Goal: Task Accomplishment & Management: Use online tool/utility

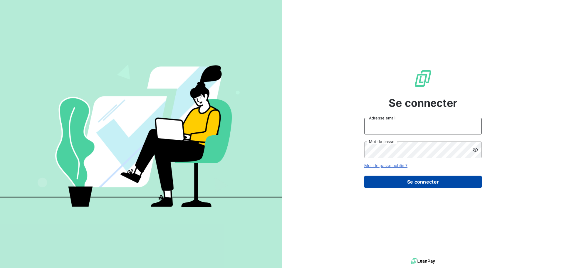
type input "[PERSON_NAME][EMAIL_ADDRESS][PERSON_NAME][DOMAIN_NAME]"
click at [408, 179] on button "Se connecter" at bounding box center [424, 181] width 118 height 12
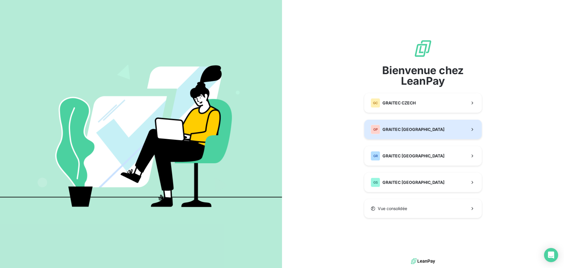
click at [443, 128] on button "GP GRAITEC [GEOGRAPHIC_DATA]" at bounding box center [424, 129] width 118 height 19
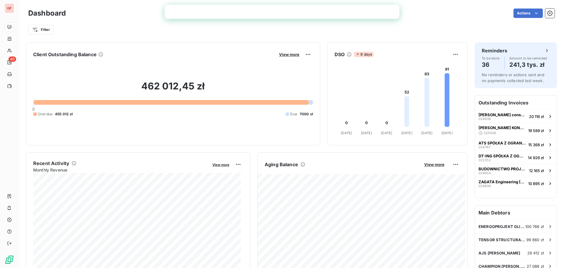
drag, startPoint x: 421, startPoint y: 14, endPoint x: 371, endPoint y: 39, distance: 56.3
click at [420, 14] on div "Actions" at bounding box center [314, 13] width 482 height 9
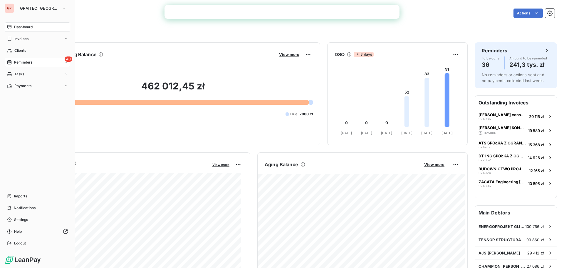
click at [12, 60] on div "Reminders" at bounding box center [19, 62] width 25 height 5
click at [17, 75] on span "Ongoing" at bounding box center [21, 73] width 14 height 5
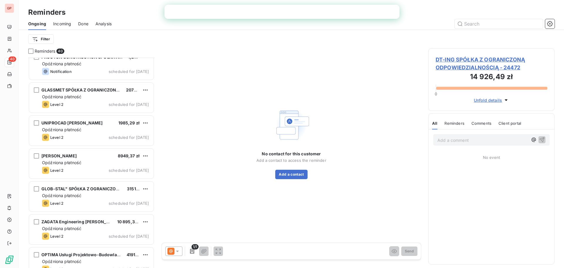
scroll to position [931, 0]
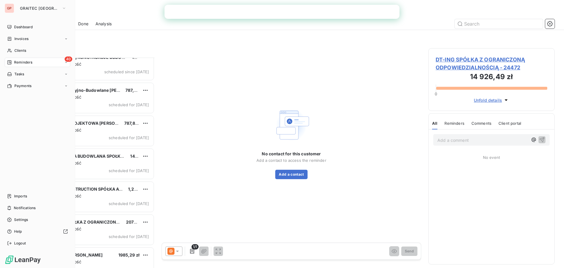
click at [10, 7] on div "GP" at bounding box center [9, 8] width 9 height 9
click at [29, 8] on span "GRAITEC [GEOGRAPHIC_DATA]" at bounding box center [39, 8] width 39 height 5
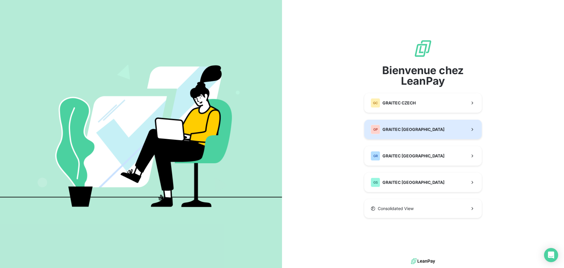
click at [389, 128] on span "GRAITEC [GEOGRAPHIC_DATA]" at bounding box center [414, 129] width 62 height 6
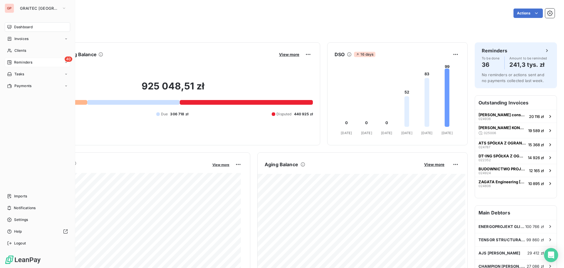
click at [9, 62] on icon at bounding box center [9, 62] width 5 height 5
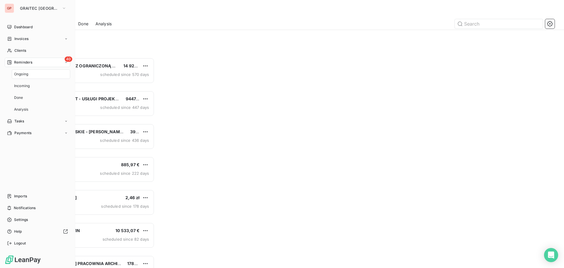
drag, startPoint x: 16, startPoint y: 73, endPoint x: 30, endPoint y: 74, distance: 14.2
click at [17, 73] on span "Ongoing" at bounding box center [21, 73] width 14 height 5
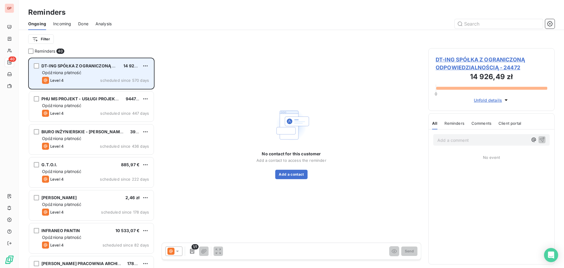
click at [58, 71] on span "Opóźniona płatność" at bounding box center [61, 72] width 39 height 5
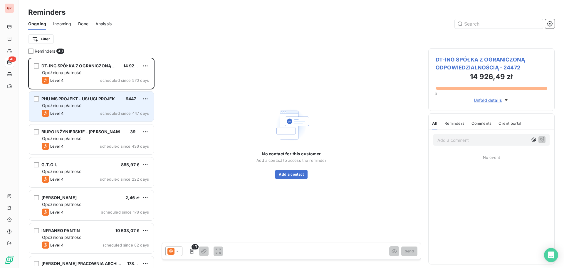
click at [83, 106] on div "Opóźniona płatność" at bounding box center [95, 106] width 107 height 6
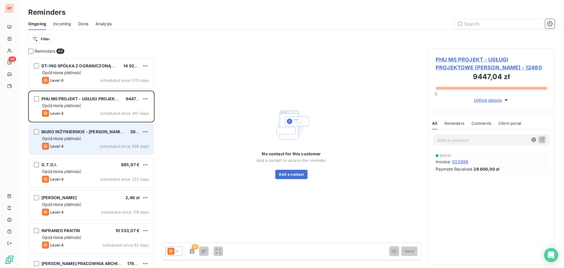
click at [67, 144] on div "Level 4 scheduled since 436 days" at bounding box center [95, 146] width 107 height 7
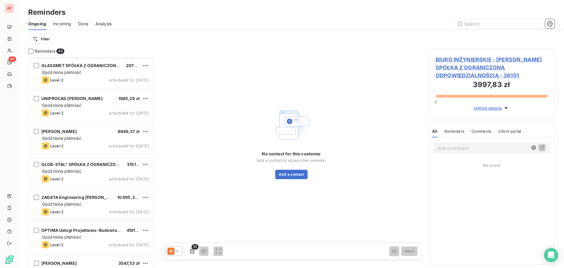
scroll to position [1107, 0]
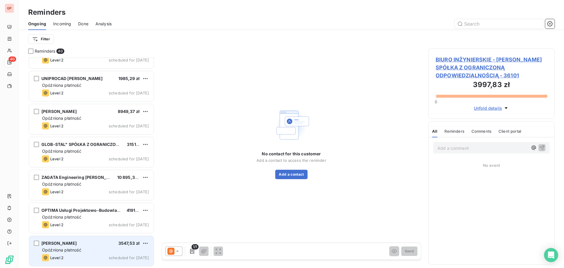
click at [65, 244] on div "[PERSON_NAME]" at bounding box center [58, 243] width 35 height 6
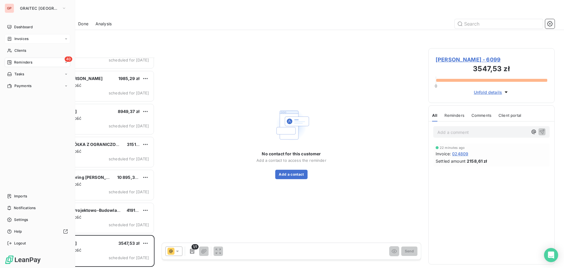
click at [25, 40] on span "Invoices" at bounding box center [21, 38] width 14 height 5
click at [24, 51] on span "Invoices" at bounding box center [21, 50] width 14 height 5
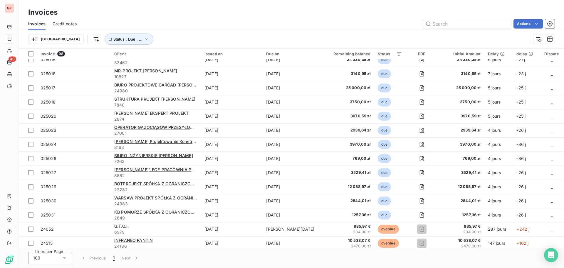
scroll to position [1194, 0]
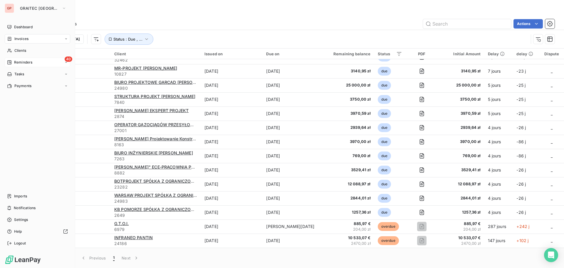
click at [23, 59] on div "40 Reminders" at bounding box center [38, 62] width 66 height 9
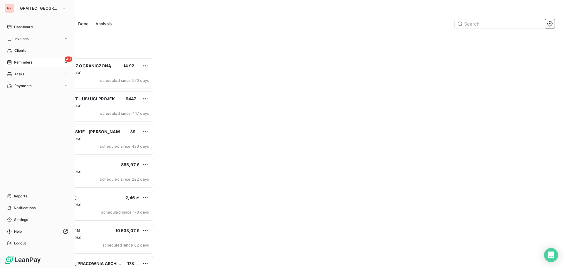
scroll to position [206, 122]
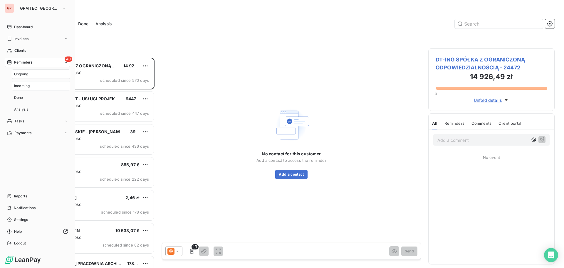
click at [20, 85] on span "Incoming" at bounding box center [22, 85] width 16 height 5
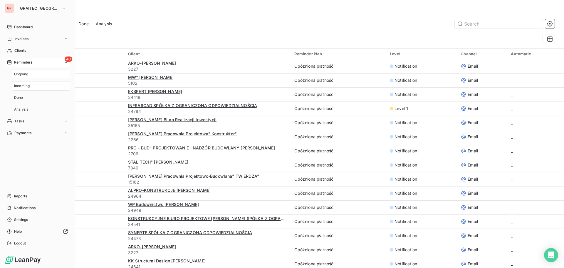
click at [18, 74] on span "Ongoing" at bounding box center [21, 73] width 14 height 5
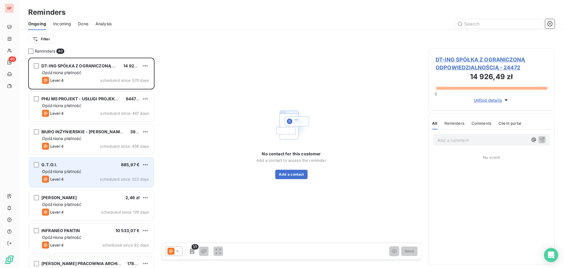
click at [91, 172] on div "Opóźniona płatność" at bounding box center [95, 171] width 107 height 6
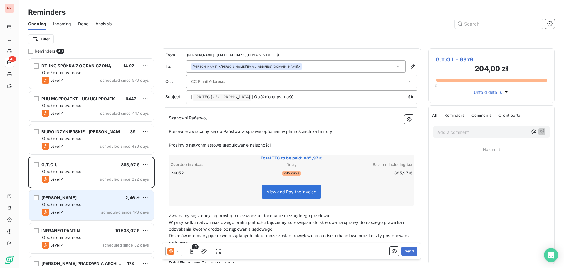
click at [52, 204] on span "Opóźniona płatność" at bounding box center [61, 204] width 39 height 5
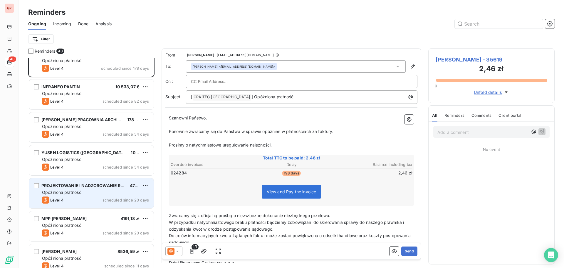
scroll to position [147, 0]
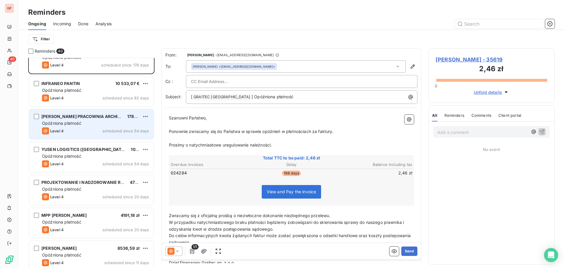
click at [76, 130] on div "Level 4 scheduled since 54 days" at bounding box center [95, 130] width 107 height 7
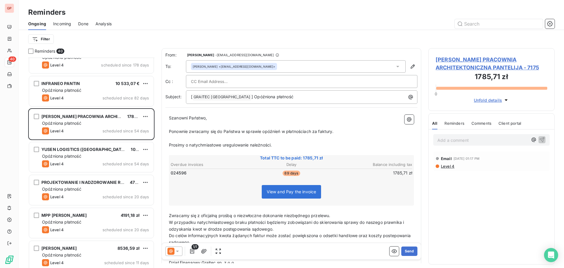
click at [232, 82] on input "text" at bounding box center [222, 81] width 63 height 9
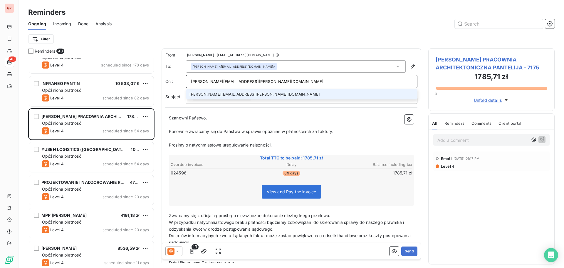
click at [263, 82] on input "tomasz.ostatkiewicz@graitec.com" at bounding box center [302, 81] width 222 height 9
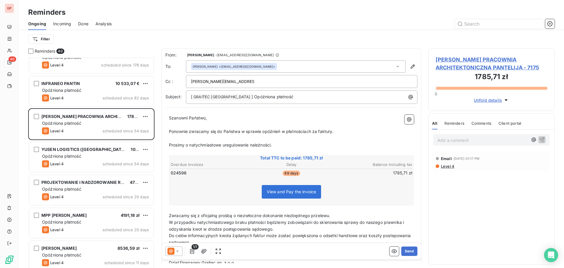
click at [244, 83] on div "tomasz.ostatkiewicz@graitec.com" at bounding box center [302, 81] width 222 height 9
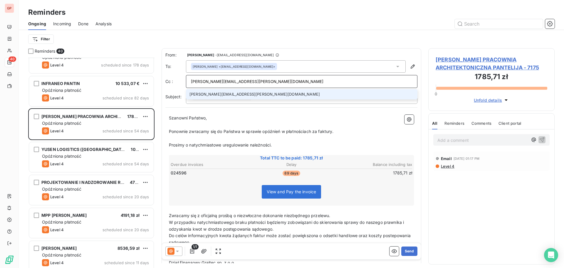
click at [274, 82] on input "tomasz.ostatkiewicz@graitec.com" at bounding box center [302, 81] width 222 height 9
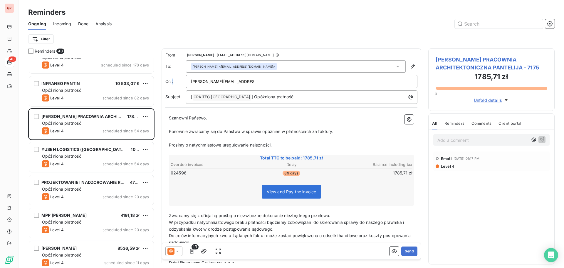
drag, startPoint x: 242, startPoint y: 81, endPoint x: 173, endPoint y: 81, distance: 69.4
click at [173, 81] on div "Cc : tomasz.ostatkiewicz@graitec.com" at bounding box center [291, 81] width 252 height 13
drag, startPoint x: 259, startPoint y: 79, endPoint x: 252, endPoint y: 81, distance: 7.4
click at [259, 79] on div "tomasz.ostatkiewicz@graitec.com" at bounding box center [302, 81] width 222 height 9
type input "tomasz.ostatkiewicz@graitec.com"
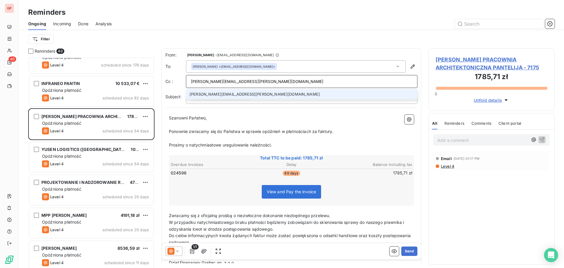
click at [245, 96] on li "tomasz.ostatkiewicz@graitec.com" at bounding box center [302, 94] width 232 height 10
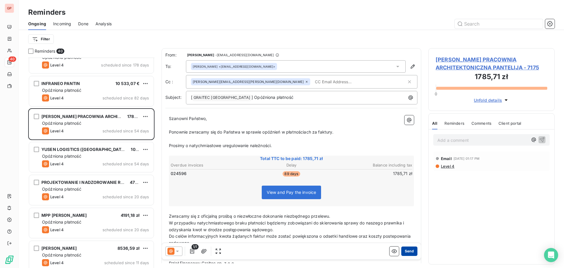
click at [406, 253] on button "Send" at bounding box center [410, 250] width 16 height 9
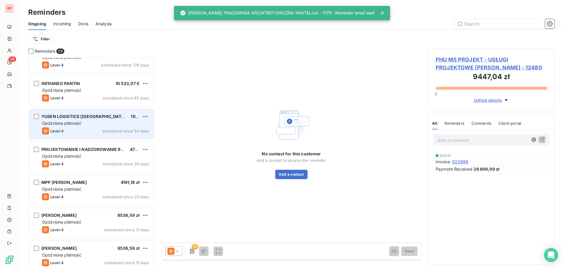
click at [81, 130] on div "Level 4 scheduled since 54 days" at bounding box center [95, 130] width 107 height 7
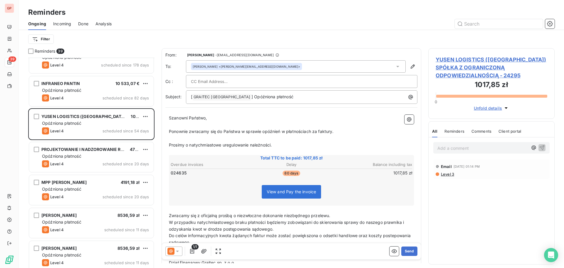
click at [209, 82] on input "text" at bounding box center [222, 81] width 63 height 9
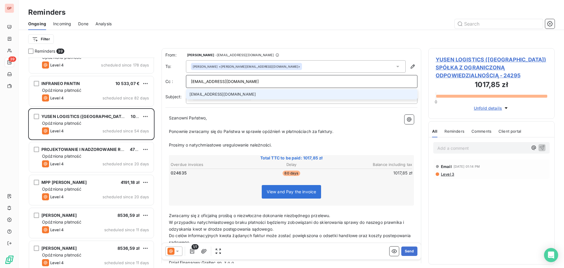
type input "beata.kapusta@graitec.com"
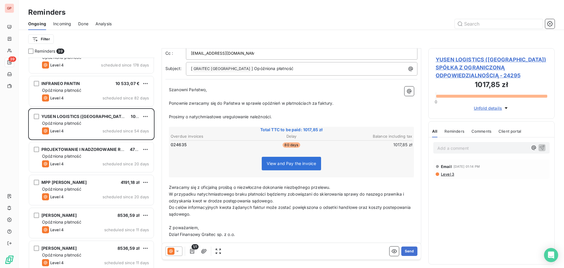
scroll to position [35, 0]
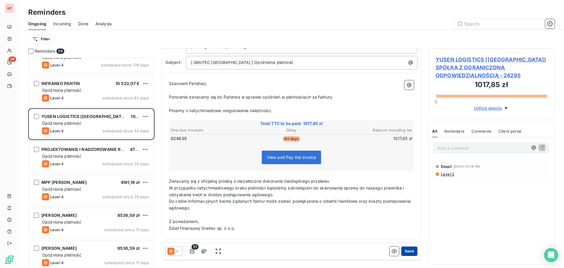
click at [405, 250] on button "Send" at bounding box center [410, 250] width 16 height 9
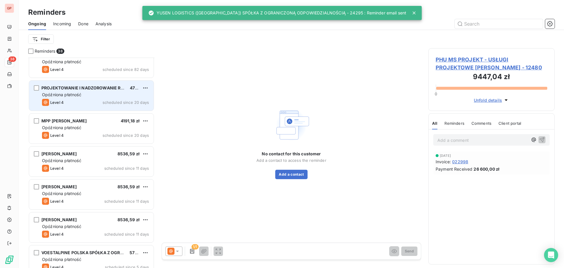
scroll to position [177, 0]
click at [82, 89] on span "PROJEKTOWANIE I NADZOROWANIE ROBÓT BUDOWLANYCH" PROMAK" [PERSON_NAME]" at bounding box center [134, 86] width 186 height 5
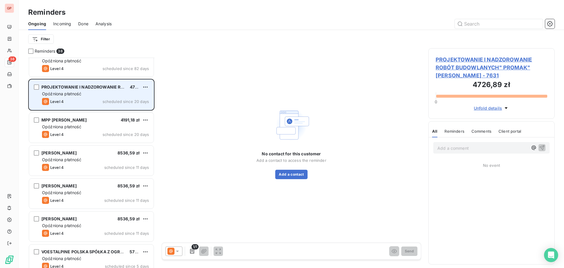
click at [67, 88] on span "PROJEKTOWANIE I NADZOROWANIE ROBÓT BUDOWLANYCH" PROMAK" [PERSON_NAME]" at bounding box center [134, 86] width 186 height 5
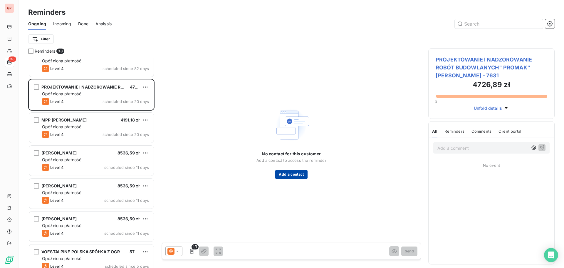
click at [294, 172] on button "Add a contact" at bounding box center [291, 174] width 32 height 9
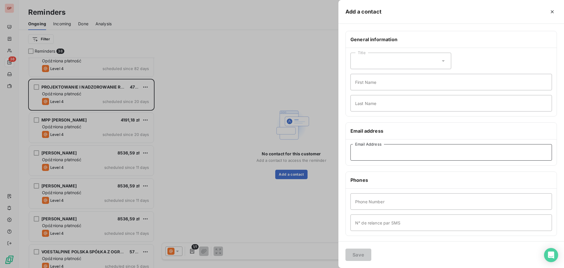
click at [365, 154] on input "Email Address" at bounding box center [452, 152] width 202 height 16
paste input "michal.mlynarczyk@pl.yusen-logistics.com"
type input "michal.mlynarczyk@pl.yusen-logistics.com"
click at [369, 64] on div "Title" at bounding box center [401, 61] width 101 height 16
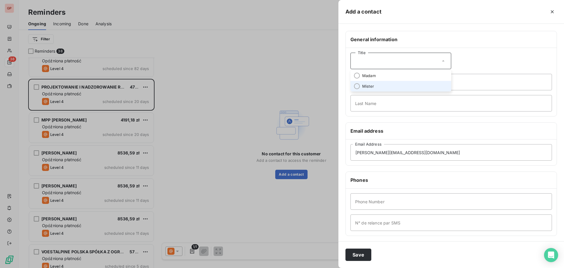
click at [372, 86] on span "Mister" at bounding box center [368, 86] width 12 height 6
click at [370, 83] on input "First Name" at bounding box center [452, 82] width 202 height 16
type input "Michał"
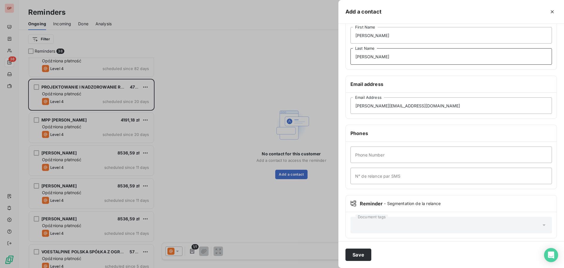
scroll to position [51, 0]
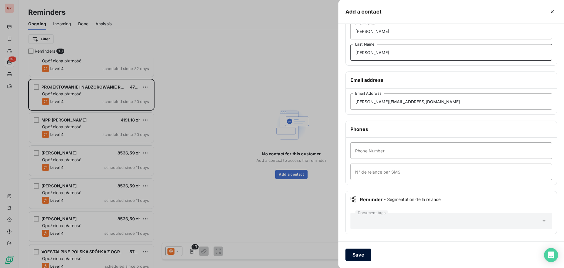
type input "Młynarczyk"
click at [362, 254] on button "Save" at bounding box center [359, 254] width 26 height 12
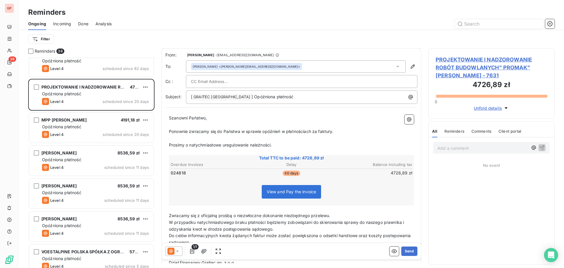
scroll to position [0, 0]
drag, startPoint x: 299, startPoint y: 66, endPoint x: 191, endPoint y: 63, distance: 108.5
click at [191, 63] on div "Michał Młynarczyk <michal.mlynarczyk@pl.yusen-logistics.com>" at bounding box center [296, 66] width 220 height 12
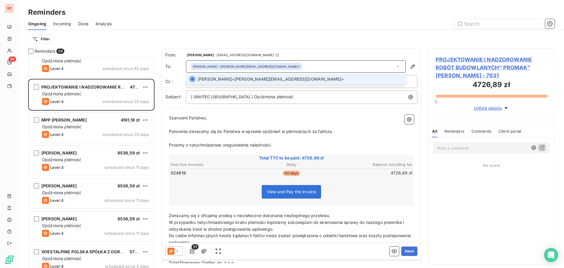
click at [291, 66] on div "Michał Młynarczyk <michal.mlynarczyk@pl.yusen-logistics.com>" at bounding box center [296, 66] width 220 height 12
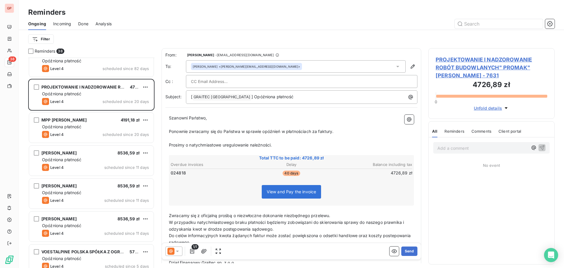
click at [395, 66] on icon at bounding box center [398, 66] width 6 height 6
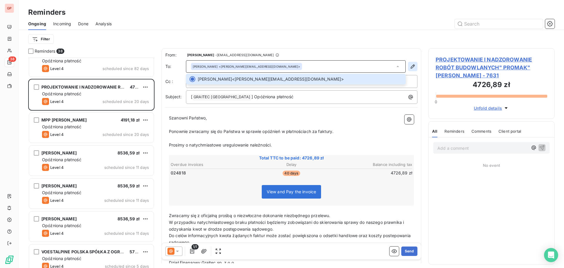
click at [410, 65] on icon "button" at bounding box center [413, 66] width 6 height 6
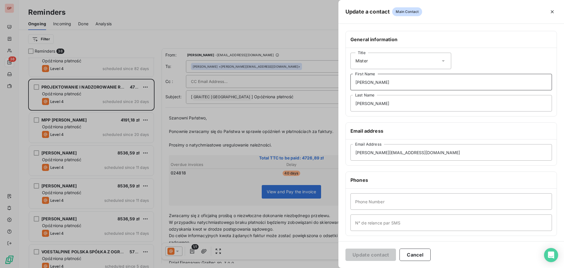
drag, startPoint x: 376, startPoint y: 86, endPoint x: 323, endPoint y: 88, distance: 53.0
click at [325, 267] on div "Update a contact Main Contact General information Title Mister Michał First Nam…" at bounding box center [282, 268] width 564 height 0
type input "Marcin"
type input "Hładki"
drag, startPoint x: 448, startPoint y: 156, endPoint x: 341, endPoint y: 157, distance: 107.3
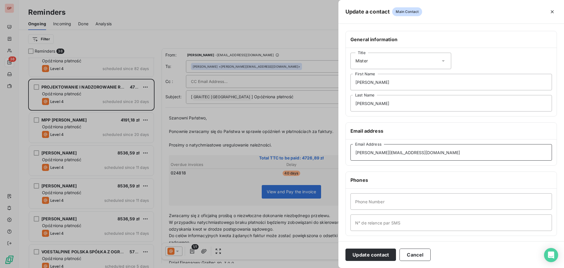
click at [345, 154] on div "General information Title Mister Marcin First Name Hładki Last Name Email addre…" at bounding box center [452, 161] width 226 height 261
paste input "arcinhladki@gmail"
type input "marcinhladki@gmail.com"
click at [372, 253] on button "Update contact" at bounding box center [371, 254] width 51 height 12
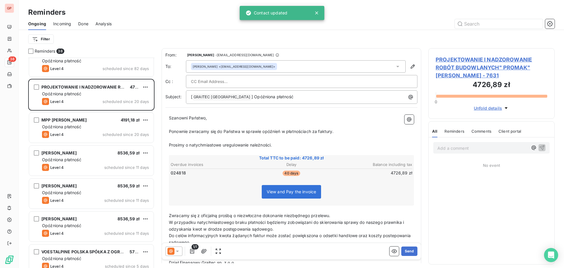
click at [217, 83] on input "text" at bounding box center [222, 81] width 63 height 9
click at [216, 84] on input "text" at bounding box center [302, 81] width 222 height 9
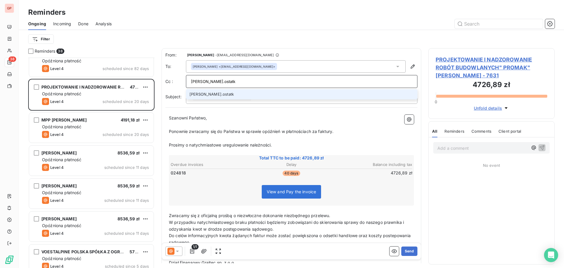
drag, startPoint x: 224, startPoint y: 79, endPoint x: 163, endPoint y: 81, distance: 60.9
click at [164, 81] on div "From: Anna Markowicz-Mars - accounts.POLAND@graitec.com To: Marcin Hładki <marc…" at bounding box center [292, 160] width 260 height 225
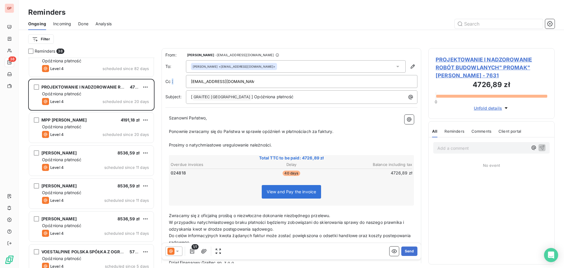
drag, startPoint x: 245, startPoint y: 80, endPoint x: 172, endPoint y: 80, distance: 73.2
click at [172, 80] on div "Cc : aneta.kuhny@graitec.com" at bounding box center [291, 81] width 252 height 13
click at [251, 74] on div "From: Anna Markowicz-Mars - accounts.POLAND@graitec.com To: Marcin Hładki <marc…" at bounding box center [291, 78] width 252 height 52
click at [248, 81] on div "aneta.kuhny@graitec.com" at bounding box center [302, 81] width 222 height 9
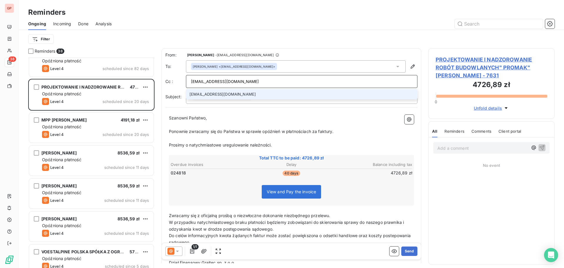
click at [267, 79] on input "aneta.kuhny@graitec.com" at bounding box center [302, 81] width 222 height 9
type input "aneta.kuhny@graitec.com"
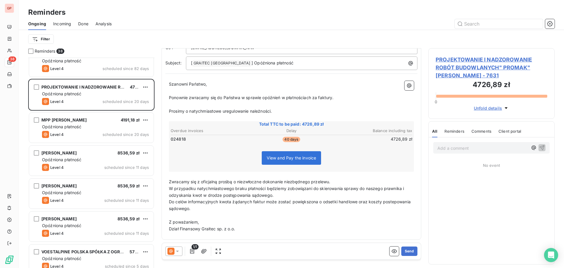
scroll to position [35, 0]
click at [409, 252] on button "Send" at bounding box center [410, 250] width 16 height 9
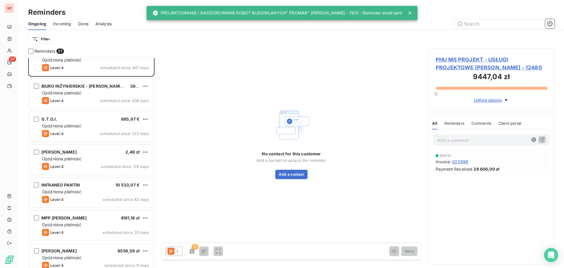
scroll to position [30, 0]
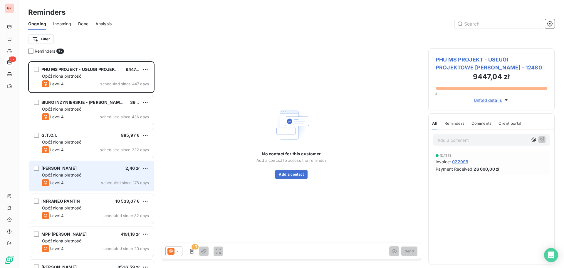
click at [96, 172] on div "Opóźniona płatność" at bounding box center [95, 175] width 107 height 6
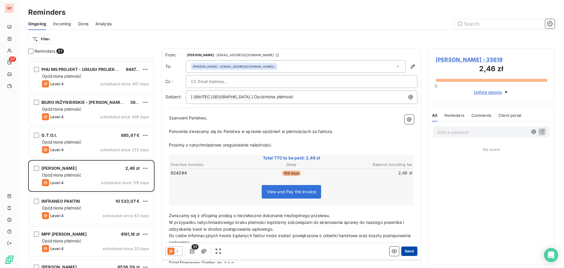
click at [406, 251] on button "Send" at bounding box center [410, 250] width 16 height 9
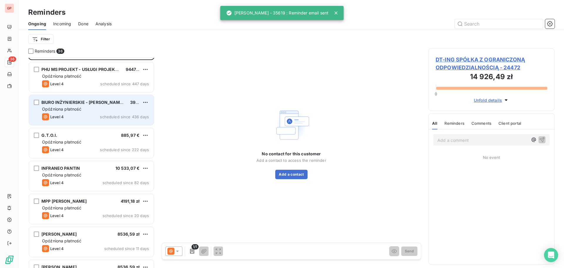
click at [96, 110] on div "Opóźniona płatność" at bounding box center [95, 109] width 107 height 6
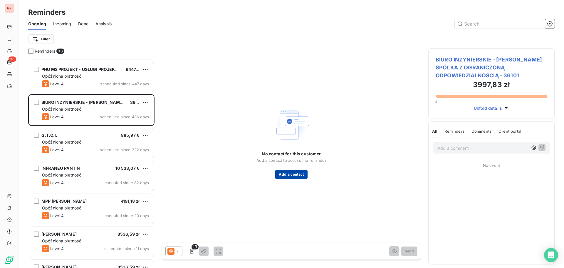
click at [302, 175] on button "Add a contact" at bounding box center [291, 174] width 32 height 9
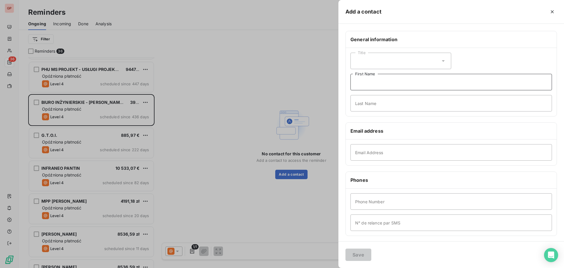
drag, startPoint x: 389, startPoint y: 79, endPoint x: 392, endPoint y: 75, distance: 4.9
click at [389, 79] on input "First Name" at bounding box center [452, 82] width 202 height 16
click at [389, 62] on div "Title" at bounding box center [401, 61] width 101 height 16
click at [374, 85] on span "Mister" at bounding box center [368, 86] width 12 height 6
click at [372, 83] on input "First Name" at bounding box center [452, 82] width 202 height 16
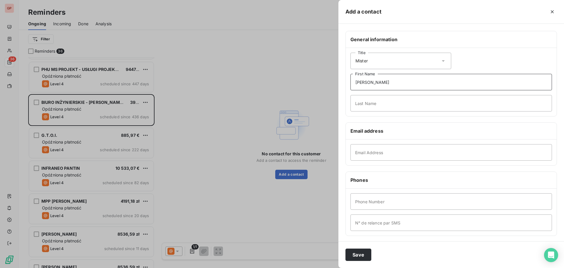
type input "Ludomir"
type input "Antosik"
click at [365, 151] on input "Email Address" at bounding box center [452, 152] width 202 height 16
paste input "antosikspolka@gmail.com"
type input "antosikspolka@gmail.com"
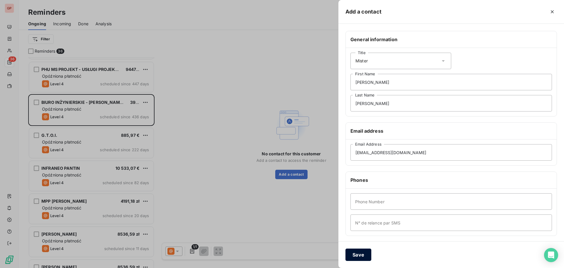
click at [362, 253] on button "Save" at bounding box center [359, 254] width 26 height 12
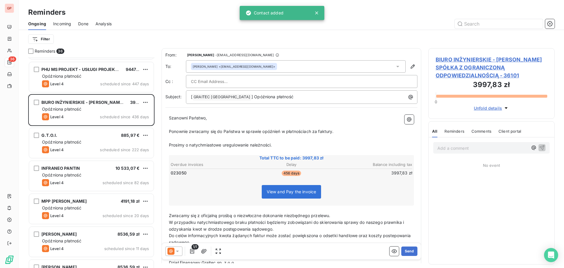
click at [224, 80] on input "text" at bounding box center [222, 81] width 63 height 9
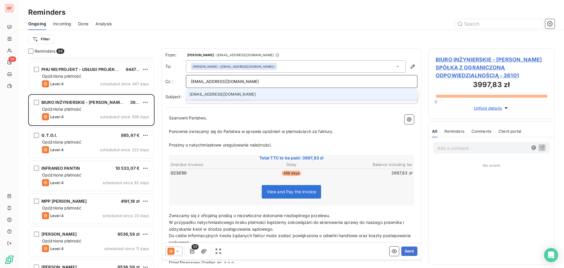
type input "aneta.kuhny@graitec.com"
click at [235, 95] on li "aneta.kuhny@graitec.com" at bounding box center [302, 94] width 232 height 10
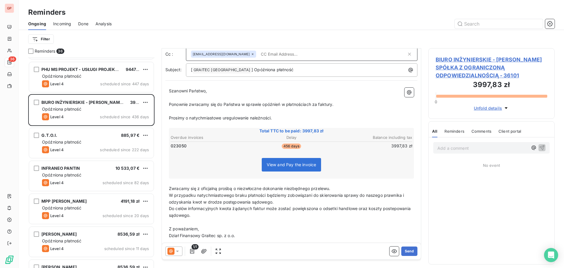
scroll to position [35, 0]
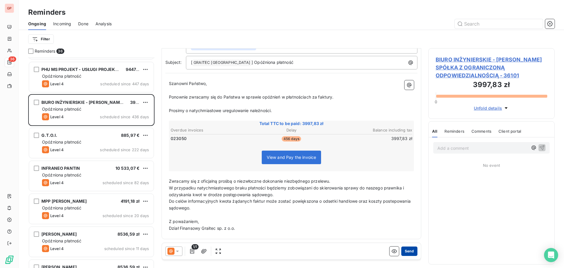
click at [408, 251] on button "Send" at bounding box center [410, 250] width 16 height 9
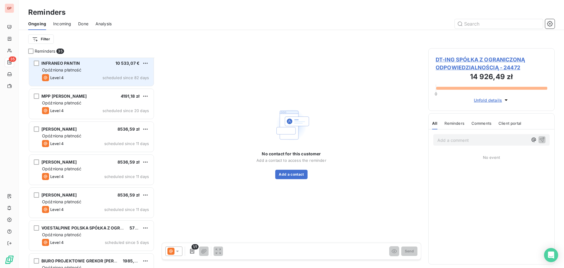
scroll to position [118, 0]
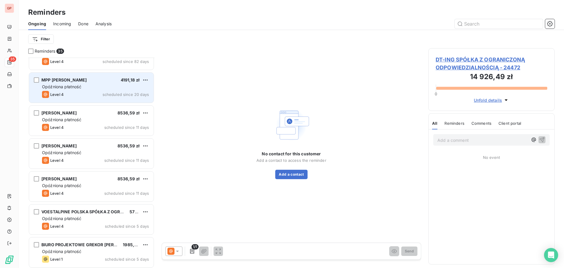
click at [91, 83] on div "MPP Marcin Polak 4191,18 zł Opóźniona płatność Level 4 scheduled since 20 days" at bounding box center [91, 88] width 125 height 30
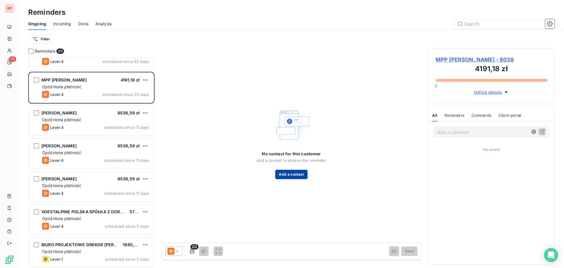
click at [298, 173] on button "Add a contact" at bounding box center [291, 174] width 32 height 9
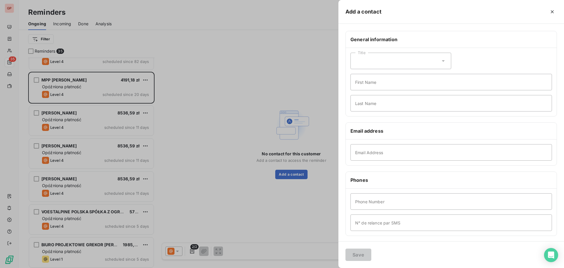
click at [388, 61] on div "Title" at bounding box center [401, 61] width 101 height 16
click at [383, 83] on li "Mister" at bounding box center [401, 86] width 101 height 11
click at [367, 87] on input "First Name" at bounding box center [452, 82] width 202 height 16
type input "Marc"
click at [406, 106] on input "Last Name" at bounding box center [452, 103] width 202 height 16
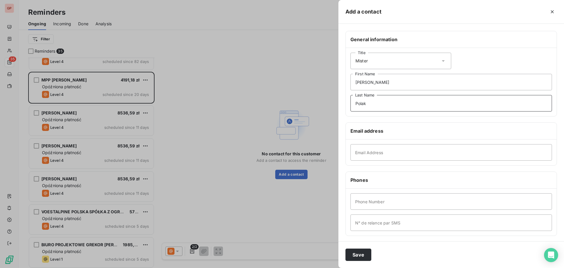
type input "Polak"
click at [373, 152] on input "Email Address" at bounding box center [452, 152] width 202 height 16
paste input "gmpolak@gmail.com"
type input "gmpolak@gmail.com"
click at [361, 253] on button "Save" at bounding box center [359, 254] width 26 height 12
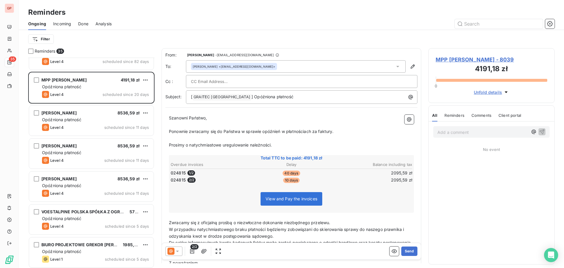
click at [219, 83] on input "text" at bounding box center [222, 81] width 63 height 9
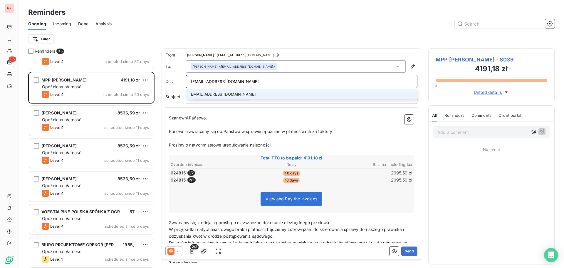
type input "aneta.kuhny@graitec.com"
click at [214, 92] on li "aneta.kuhny@graitec.com" at bounding box center [302, 94] width 232 height 10
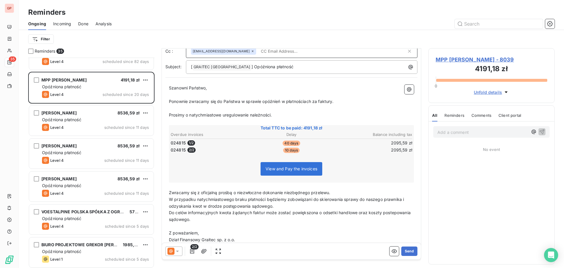
scroll to position [42, 0]
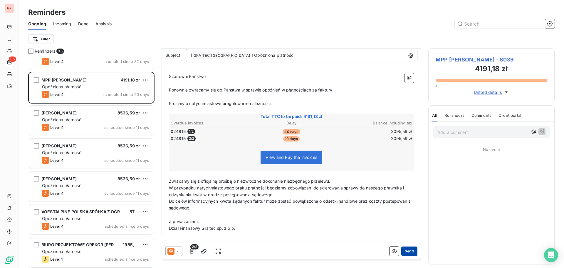
click at [403, 251] on button "Send" at bounding box center [410, 250] width 16 height 9
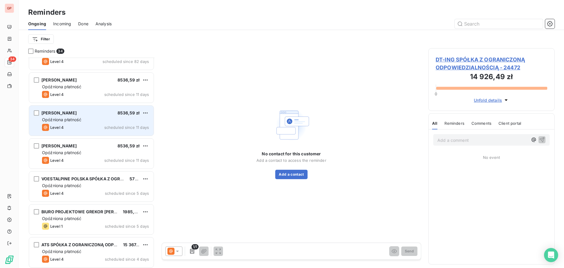
click at [91, 124] on div "Level 4 scheduled since 11 days" at bounding box center [95, 127] width 107 height 7
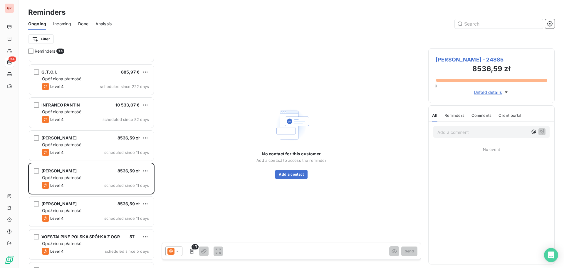
scroll to position [59, 0]
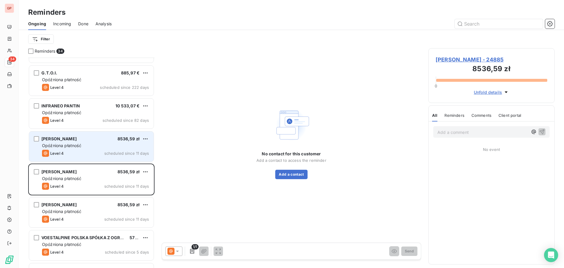
click at [96, 143] on div "Opóźniona płatność" at bounding box center [95, 146] width 107 height 6
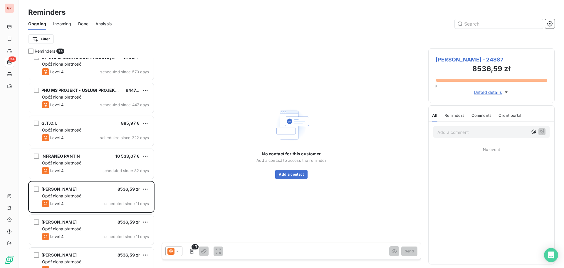
scroll to position [0, 0]
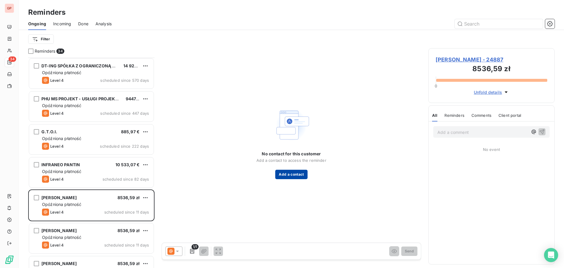
click at [292, 174] on button "Add a contact" at bounding box center [291, 174] width 32 height 9
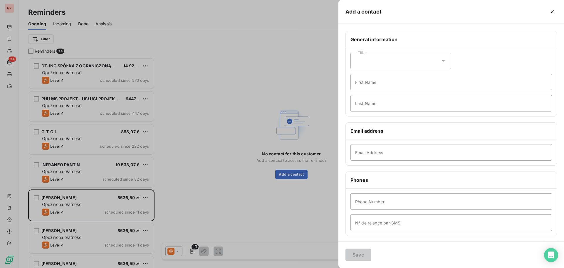
click at [374, 64] on div "Title" at bounding box center [401, 61] width 101 height 16
click at [370, 86] on span "Mister" at bounding box center [368, 86] width 12 height 6
click at [369, 85] on input "First Name" at bounding box center [452, 82] width 202 height 16
type input "Jakub"
drag, startPoint x: 365, startPoint y: 102, endPoint x: 362, endPoint y: 103, distance: 3.1
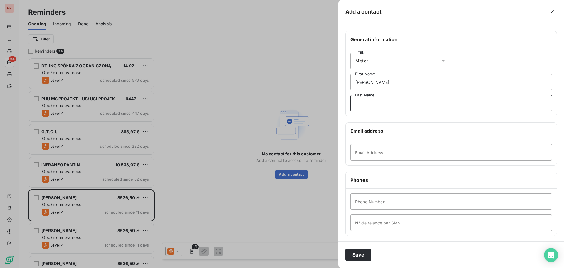
click at [365, 102] on input "Last Name" at bounding box center [452, 103] width 202 height 16
type input "Sokołowski"
click at [369, 154] on input "Email Address" at bounding box center [452, 152] width 202 height 16
paste input "sokolowsky.jakub@gmail.com"
type input "sokolowsky.jakub@gmail.com"
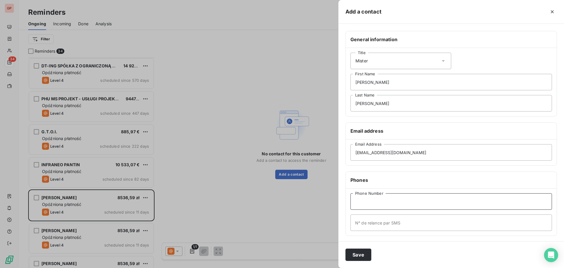
click at [363, 199] on input "Phone Number" at bounding box center [452, 201] width 202 height 16
paste input "883 688 877"
type input "883 688 877"
click at [359, 223] on input "N° de relance par SMS" at bounding box center [452, 222] width 202 height 16
paste input "883 688 877"
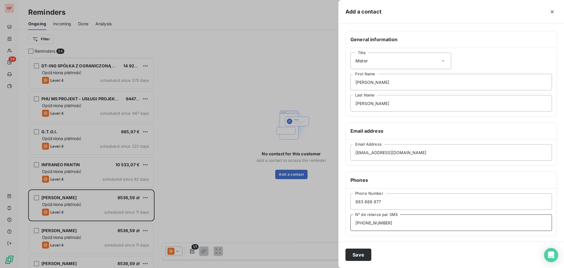
type input "+48 883 688 877"
click at [356, 200] on input "883 688 877" at bounding box center [452, 201] width 202 height 16
type input "+48 883 688 877"
drag, startPoint x: 427, startPoint y: 243, endPoint x: 364, endPoint y: 253, distance: 64.6
click at [382, 250] on form "General information Title Mister Jakub First Name Sokołowski Last Name Email ad…" at bounding box center [452, 146] width 226 height 244
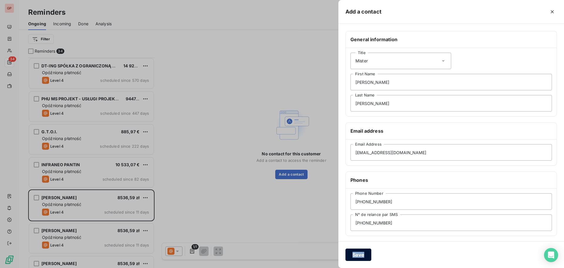
click at [362, 256] on button "Save" at bounding box center [359, 254] width 26 height 12
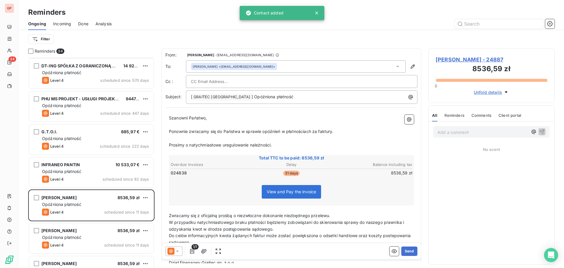
drag, startPoint x: 230, startPoint y: 81, endPoint x: 225, endPoint y: 81, distance: 5.0
click at [229, 82] on input "text" at bounding box center [222, 81] width 63 height 9
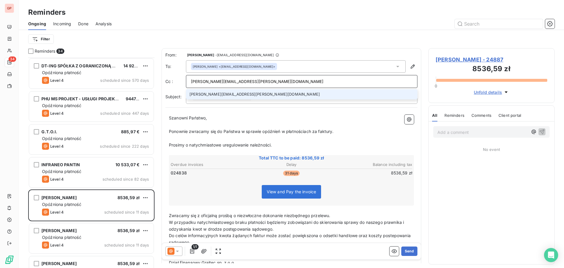
type input "tomasz.ostatkiewicz@graitec.com"
click at [208, 94] on li "tomasz.ostatkiewicz@graitec.com" at bounding box center [302, 94] width 232 height 10
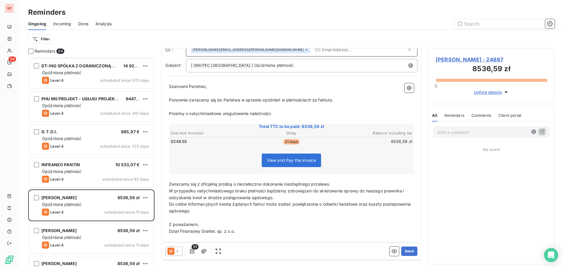
scroll to position [35, 0]
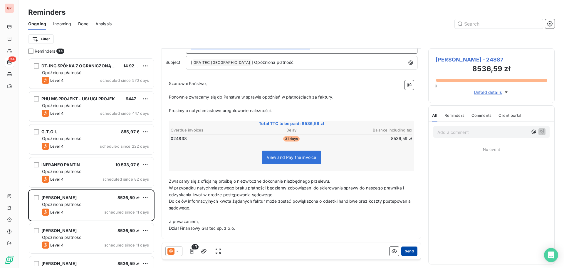
click at [410, 252] on button "Send" at bounding box center [410, 250] width 16 height 9
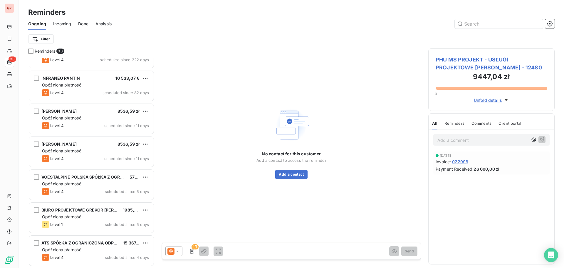
scroll to position [88, 0]
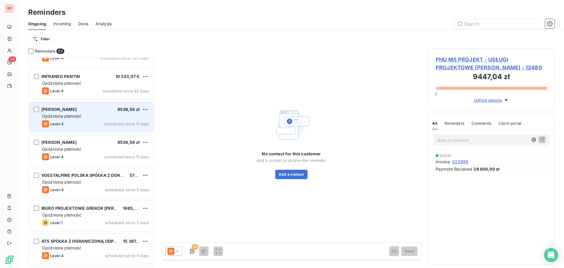
click at [93, 116] on div "Opóźniona płatność" at bounding box center [95, 116] width 107 height 6
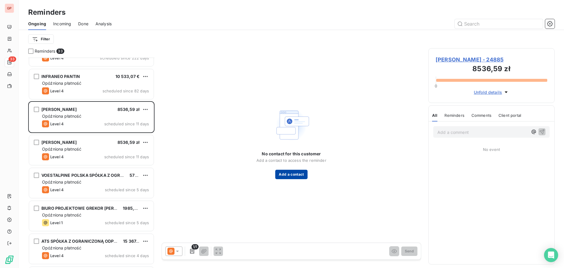
click at [302, 175] on button "Add a contact" at bounding box center [291, 174] width 32 height 9
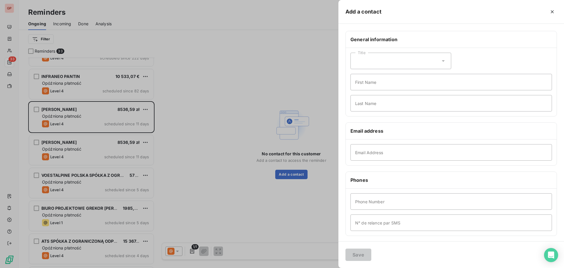
drag, startPoint x: 374, startPoint y: 59, endPoint x: 378, endPoint y: 63, distance: 6.4
click at [374, 59] on div "Title" at bounding box center [401, 61] width 101 height 16
click at [372, 85] on span "Mister" at bounding box center [368, 86] width 12 height 6
click at [368, 85] on input "First Name" at bounding box center [452, 82] width 202 height 16
type input "Hubert"
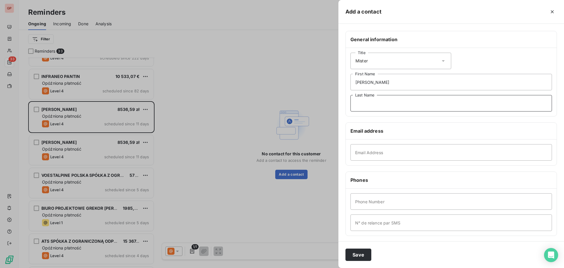
click at [369, 100] on input "Last Name" at bounding box center [452, 103] width 202 height 16
type input "Dębski"
click at [375, 151] on input "Email Address" at bounding box center [452, 152] width 202 height 16
paste input "hubertdebski678@gmail.com"
type input "hubertdebski678@gmail.com"
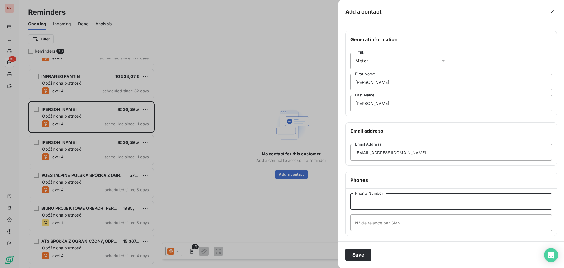
click at [362, 206] on input "Phone Number" at bounding box center [452, 201] width 202 height 16
paste input "603427941"
type input "+48 603427941"
click at [422, 223] on input "N° de relance par SMS" at bounding box center [452, 222] width 202 height 16
paste input "603427941"
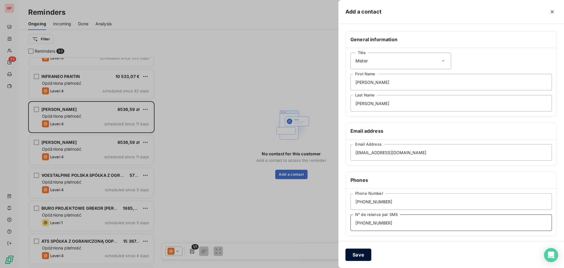
type input "+48 603427941"
click at [360, 253] on button "Save" at bounding box center [359, 254] width 26 height 12
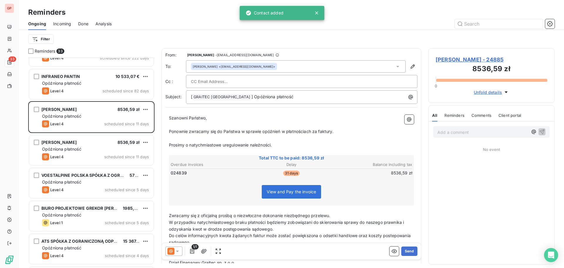
click at [216, 78] on div at bounding box center [302, 81] width 232 height 13
type input "T"
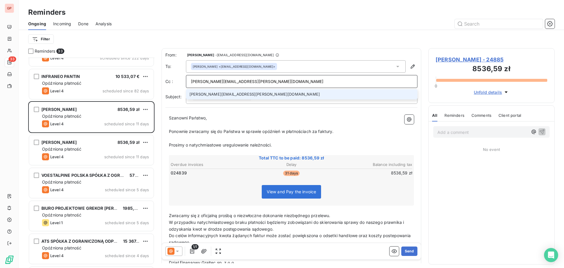
type input "tomasz.ostatkiewicz@graitec.com"
drag, startPoint x: 236, startPoint y: 92, endPoint x: 240, endPoint y: 91, distance: 4.4
click at [236, 92] on li "tomasz.ostatkiewicz@graitec.com" at bounding box center [302, 94] width 232 height 10
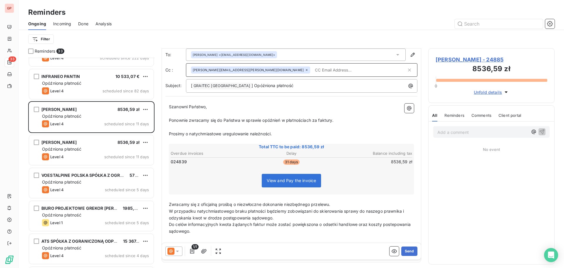
scroll to position [35, 0]
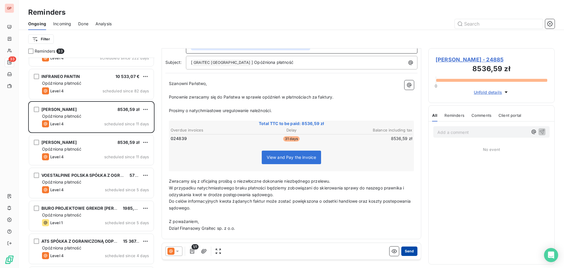
click at [402, 250] on button "Send" at bounding box center [410, 250] width 16 height 9
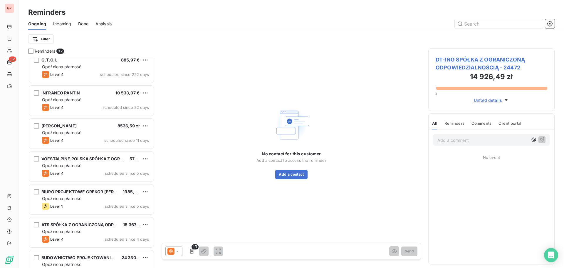
scroll to position [59, 0]
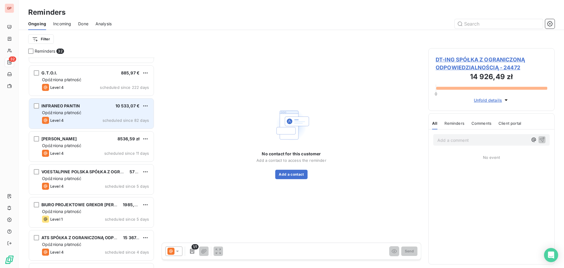
click at [91, 112] on div "Opóźniona płatność" at bounding box center [95, 113] width 107 height 6
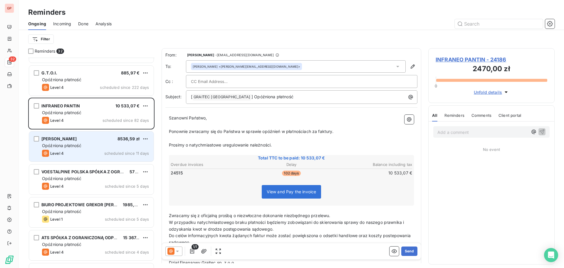
click at [85, 146] on div "Opóźniona płatność" at bounding box center [95, 146] width 107 height 6
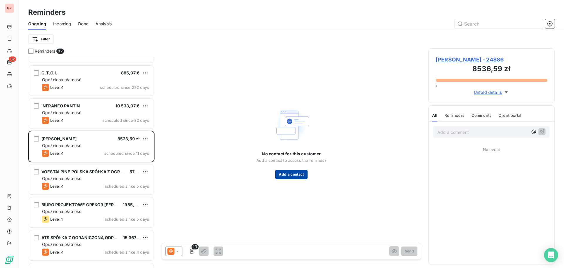
click at [291, 174] on button "Add a contact" at bounding box center [291, 174] width 32 height 9
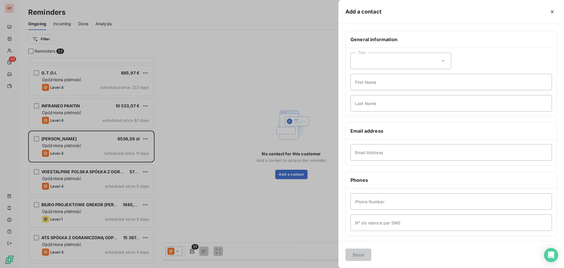
click at [414, 64] on div "Title" at bounding box center [401, 61] width 101 height 16
drag, startPoint x: 399, startPoint y: 85, endPoint x: 378, endPoint y: 93, distance: 21.8
click at [398, 86] on li "Mister" at bounding box center [401, 86] width 101 height 11
click at [367, 83] on input "First Name" at bounding box center [452, 82] width 202 height 16
type input "Przemysław"
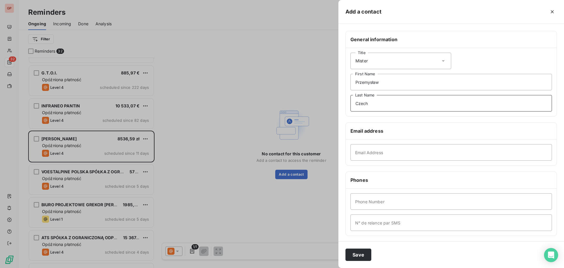
type input "Czech"
click at [372, 151] on input "Email Address" at bounding box center [452, 152] width 202 height 16
paste input "przemek.czech99@gmail.com"
type input "przemek.czech99@gmail.com"
click at [360, 201] on input "Phone Number" at bounding box center [452, 201] width 202 height 16
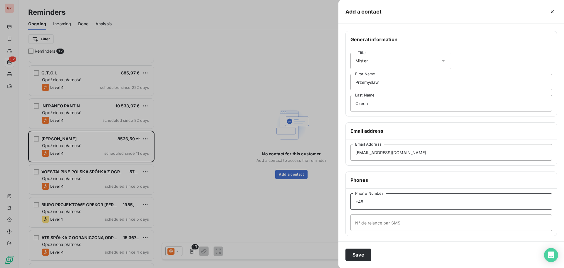
click at [382, 203] on input "+48" at bounding box center [452, 201] width 202 height 16
paste input "881 403 172"
type input "+48881 403 172"
click at [371, 225] on input "N° de relance par SMS" at bounding box center [452, 222] width 202 height 16
paste input "881 403 172"
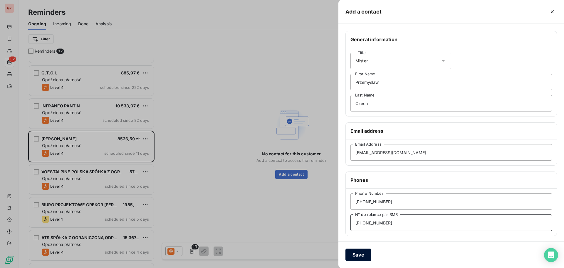
type input "+48 881 403 172"
drag, startPoint x: 359, startPoint y: 256, endPoint x: 407, endPoint y: 248, distance: 48.5
click at [359, 256] on button "Save" at bounding box center [359, 254] width 26 height 12
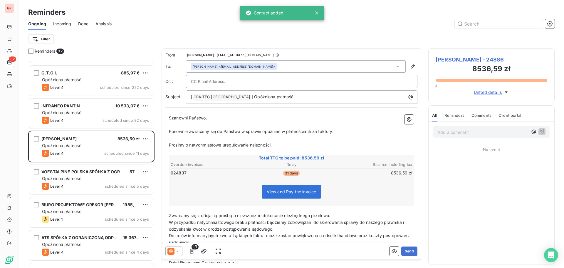
click at [225, 83] on input "text" at bounding box center [222, 81] width 63 height 9
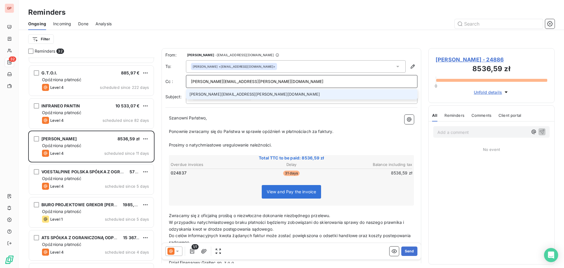
type input "tomasz.ostatkiewicz@graitec.com"
click at [205, 95] on li "tomasz.ostatkiewicz@graitec.com" at bounding box center [302, 94] width 232 height 10
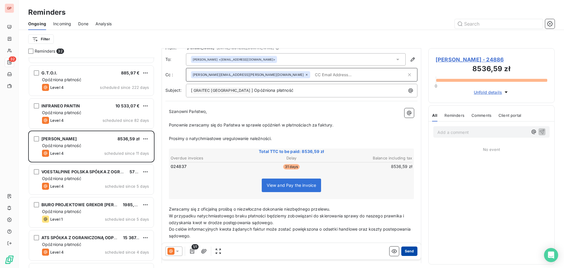
scroll to position [35, 0]
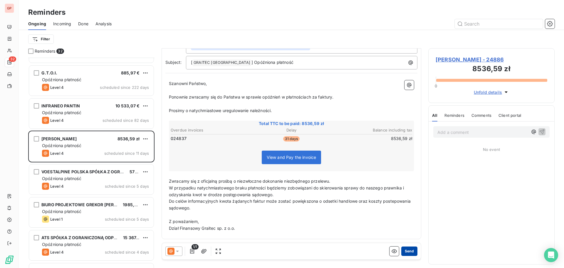
click at [402, 250] on button "Send" at bounding box center [410, 250] width 16 height 9
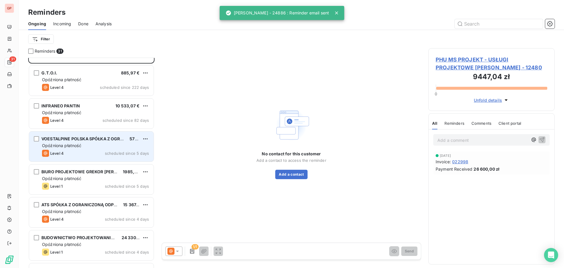
click at [80, 148] on span "Opóźniona płatność" at bounding box center [61, 145] width 39 height 5
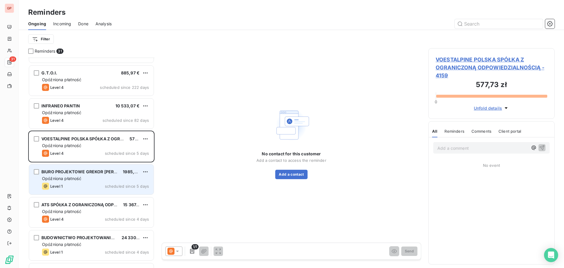
click at [87, 186] on div "Level 1 scheduled since 5 days" at bounding box center [95, 186] width 107 height 7
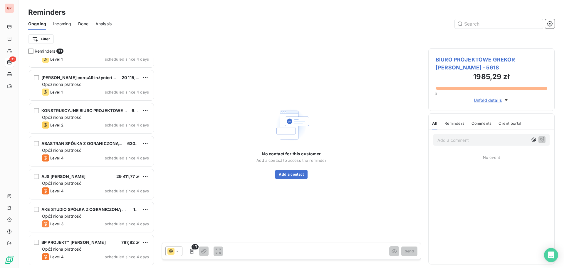
scroll to position [265, 0]
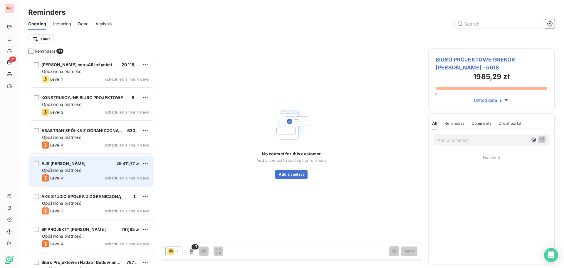
click at [94, 175] on div "Level 4 scheduled since 4 days" at bounding box center [95, 177] width 107 height 7
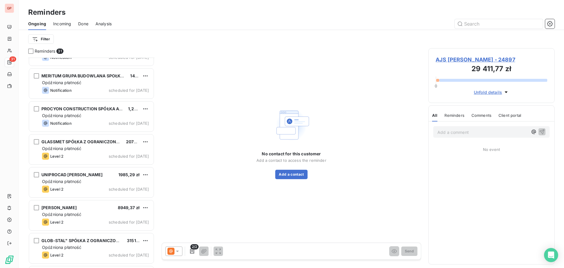
scroll to position [811, 0]
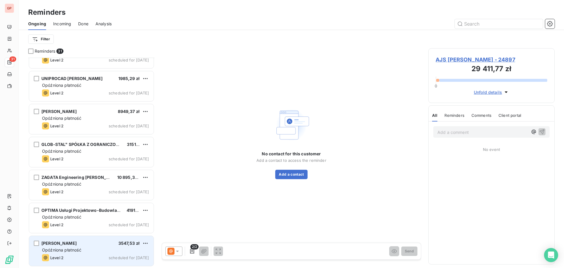
click at [87, 263] on div "RProjekt ROBERT DRABKO 3547,53 zł Opóźniona płatność Level 2 scheduled for today" at bounding box center [91, 251] width 125 height 30
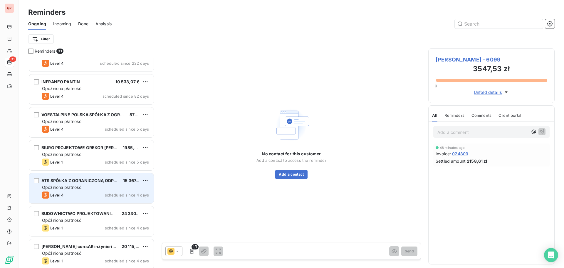
scroll to position [88, 0]
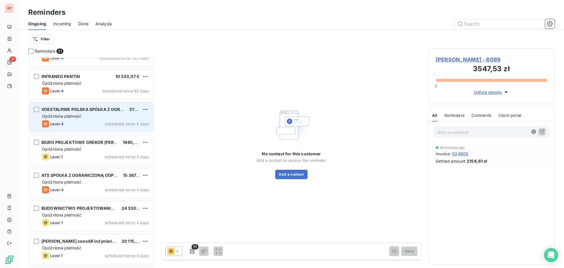
click at [92, 125] on div "Level 4 scheduled since 5 days" at bounding box center [95, 123] width 107 height 7
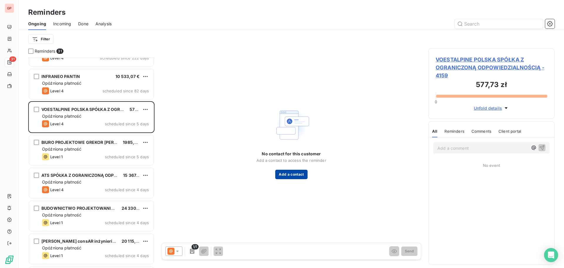
click at [286, 175] on button "Add a contact" at bounding box center [291, 174] width 32 height 9
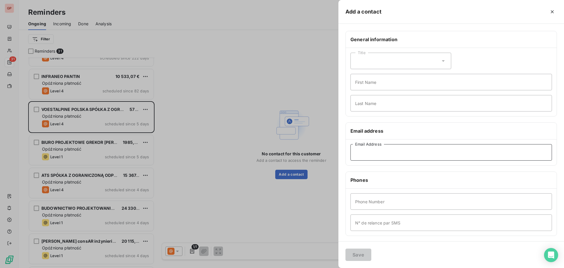
click at [386, 154] on input "Email Address" at bounding box center [452, 152] width 202 height 16
paste input "Marek.Borodziewicz@voestalpine.com"
type input "Marek.Borodziewicz@voestalpine.com"
click at [377, 61] on div "Title" at bounding box center [401, 61] width 101 height 16
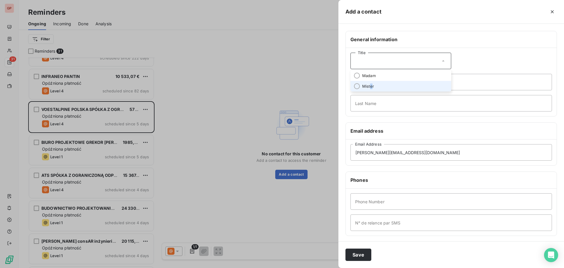
click at [371, 85] on span "Mister" at bounding box center [368, 86] width 12 height 6
click at [369, 85] on input "First Name" at bounding box center [452, 82] width 202 height 16
type input "Marek"
type input "Brodziewicz"
click at [386, 201] on input "Phone Number" at bounding box center [452, 201] width 202 height 16
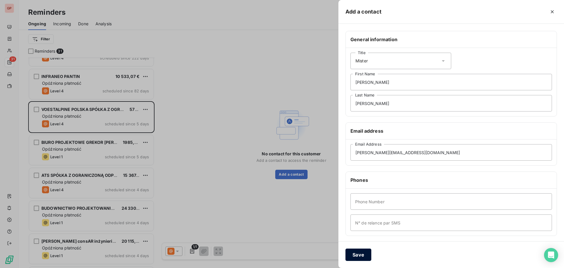
click at [363, 254] on button "Save" at bounding box center [359, 254] width 26 height 12
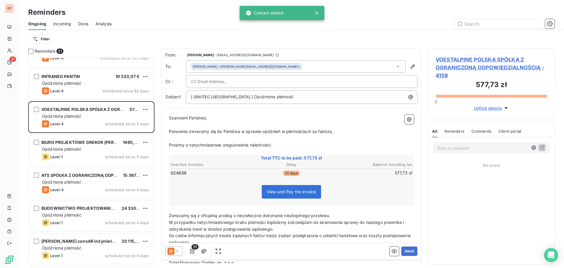
click at [229, 82] on input "text" at bounding box center [222, 81] width 63 height 9
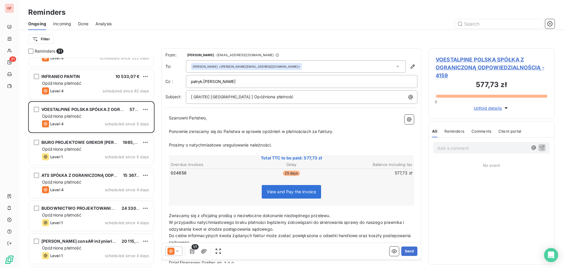
drag, startPoint x: 199, startPoint y: 82, endPoint x: 157, endPoint y: 90, distance: 43.0
click at [160, 86] on div "Reminders 31 PHU MS PROJEKT - USŁUGI PROJEKTOWE ILONA FIJOŁEK-MITUŁA 9447,04 zł…" at bounding box center [292, 158] width 546 height 220
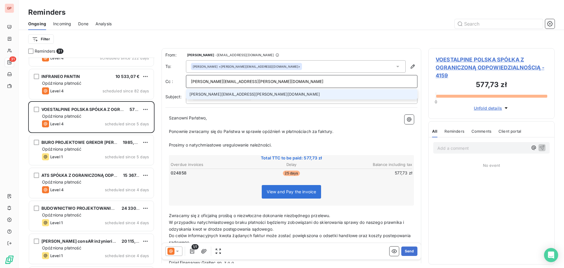
type input "tomasz.ostatkiewicz@graitec.com"
click at [231, 93] on li "tomasz.ostatkiewicz@graitec.com" at bounding box center [302, 94] width 232 height 10
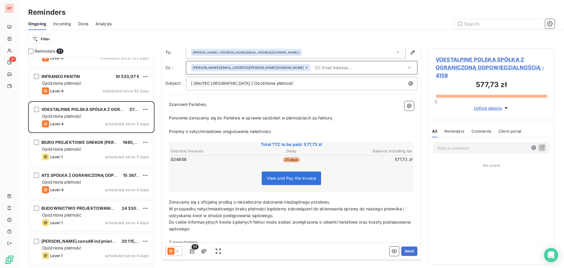
scroll to position [35, 0]
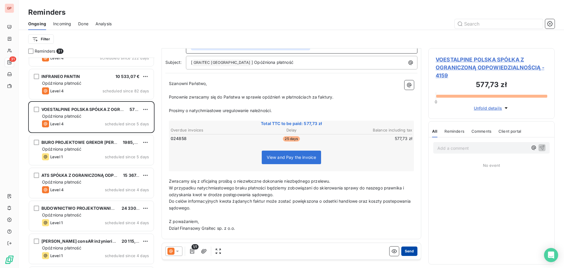
click at [412, 250] on button "Send" at bounding box center [410, 250] width 16 height 9
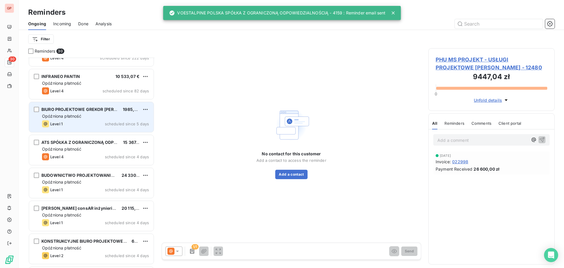
click at [88, 117] on div "Opóźniona płatność" at bounding box center [95, 116] width 107 height 6
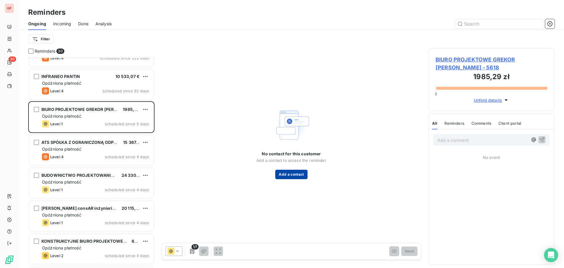
click at [285, 175] on button "Add a contact" at bounding box center [291, 174] width 32 height 9
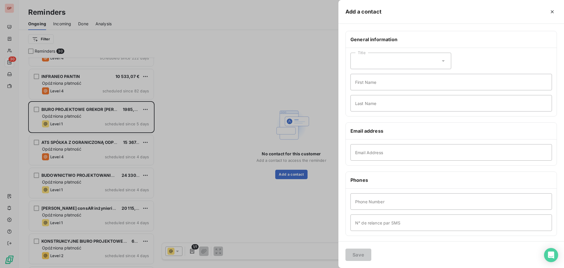
click at [378, 65] on div "Title" at bounding box center [401, 61] width 101 height 16
drag, startPoint x: 382, startPoint y: 87, endPoint x: 378, endPoint y: 86, distance: 3.3
click at [381, 86] on li "Mister" at bounding box center [401, 86] width 101 height 11
click at [373, 88] on input "First Name" at bounding box center [452, 82] width 202 height 16
type input "Grzegorz"
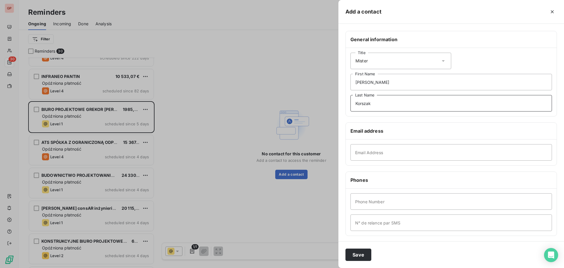
type input "Korszak"
click at [388, 153] on input "Email Address" at bounding box center [452, 152] width 202 height 16
paste input "biuro@grekor.pl"
type input "biuro@grekor.pl"
click at [355, 254] on button "Save" at bounding box center [359, 254] width 26 height 12
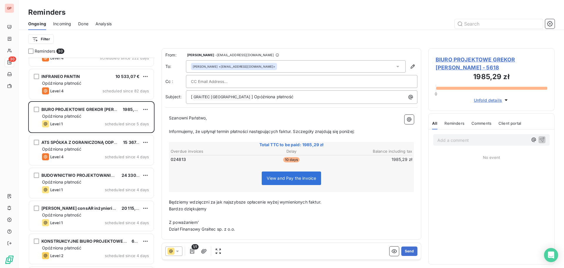
click at [209, 81] on input "text" at bounding box center [222, 81] width 63 height 9
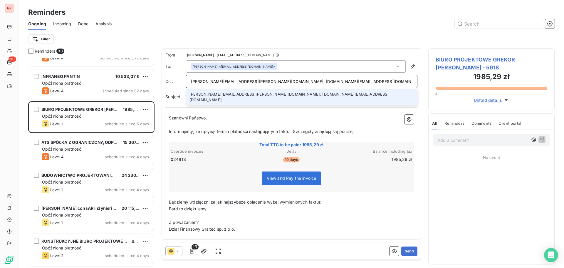
type input "witold.woloszyn@graitec.com; beata.kapusta@graitec.com"
click at [263, 91] on li "witold.woloszyn@graitec.com; beata.kapusta@graitec.com" at bounding box center [302, 97] width 232 height 16
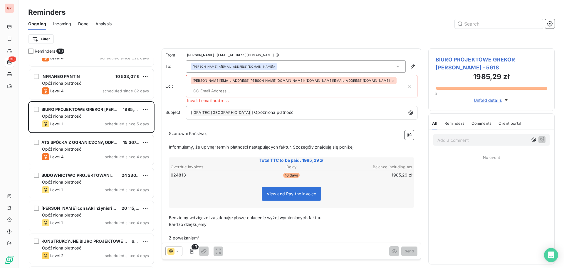
click at [392, 81] on icon at bounding box center [394, 81] width 4 height 4
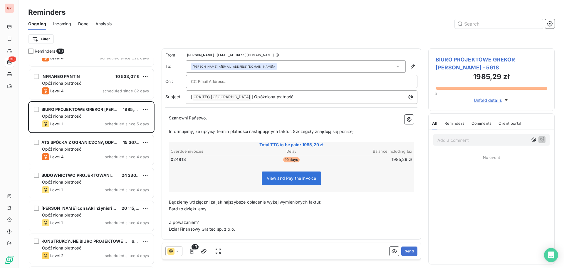
click at [219, 80] on input "text" at bounding box center [222, 81] width 63 height 9
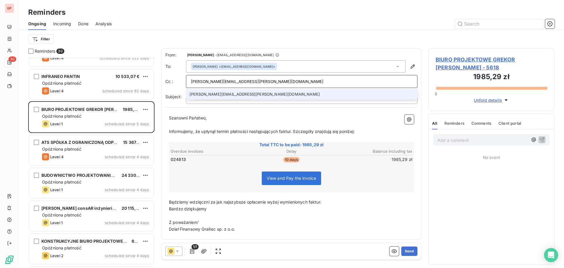
type input "witold.woloszyn@graitec.com"
click at [237, 96] on li "witold.woloszyn@graitec.com" at bounding box center [302, 94] width 232 height 10
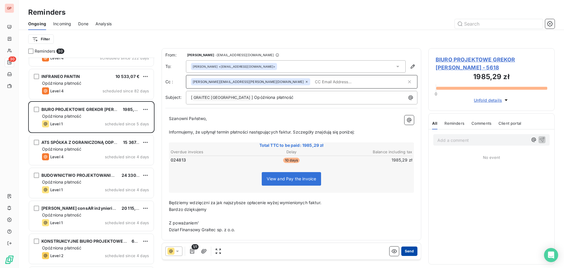
click at [411, 249] on button "Send" at bounding box center [410, 250] width 16 height 9
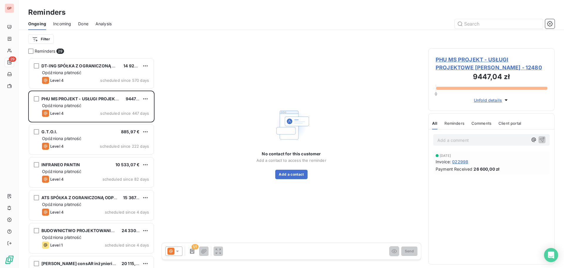
drag, startPoint x: 81, startPoint y: 24, endPoint x: 110, endPoint y: 29, distance: 29.1
click at [81, 24] on span "Done" at bounding box center [83, 24] width 10 height 6
